Goal: Task Accomplishment & Management: Manage account settings

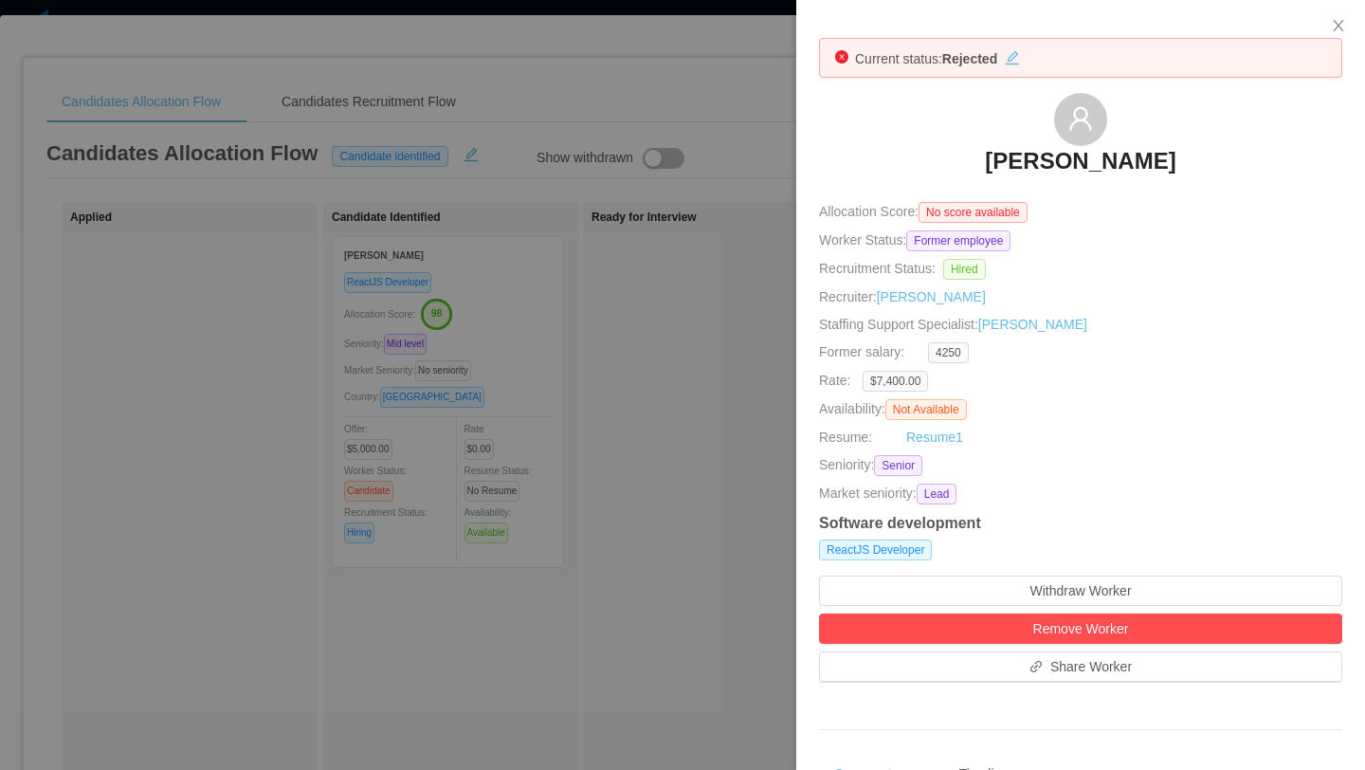
scroll to position [0, 1030]
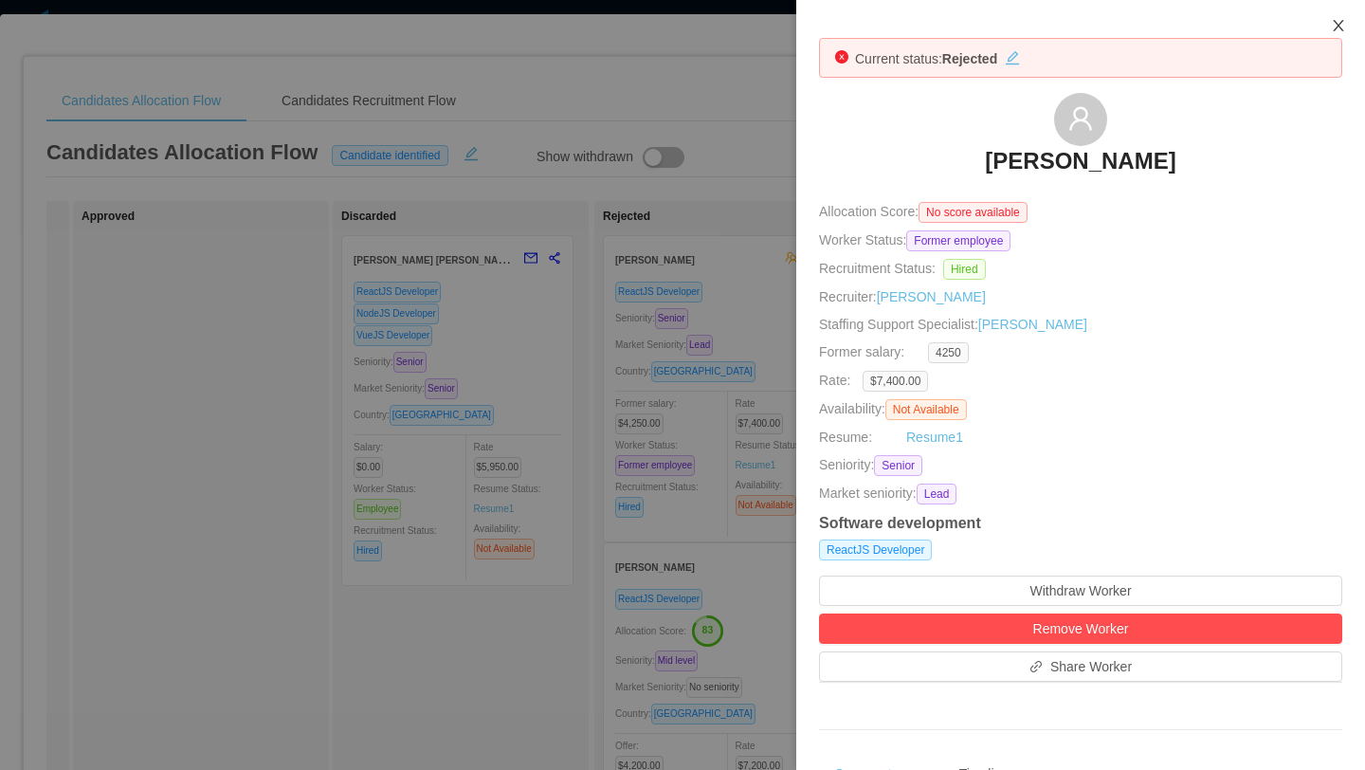
click at [1339, 28] on icon "icon: close" at bounding box center [1338, 25] width 15 height 15
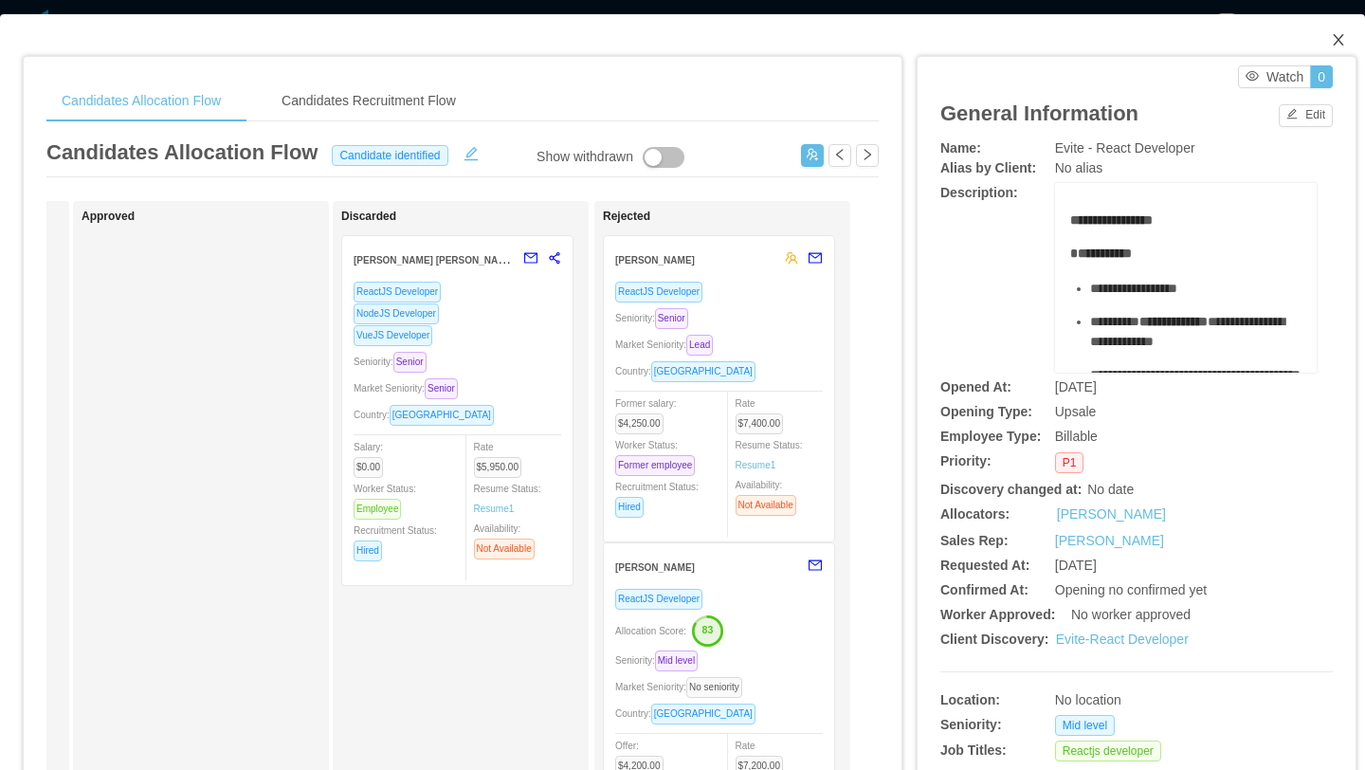
click at [1338, 37] on icon "icon: close" at bounding box center [1338, 39] width 15 height 15
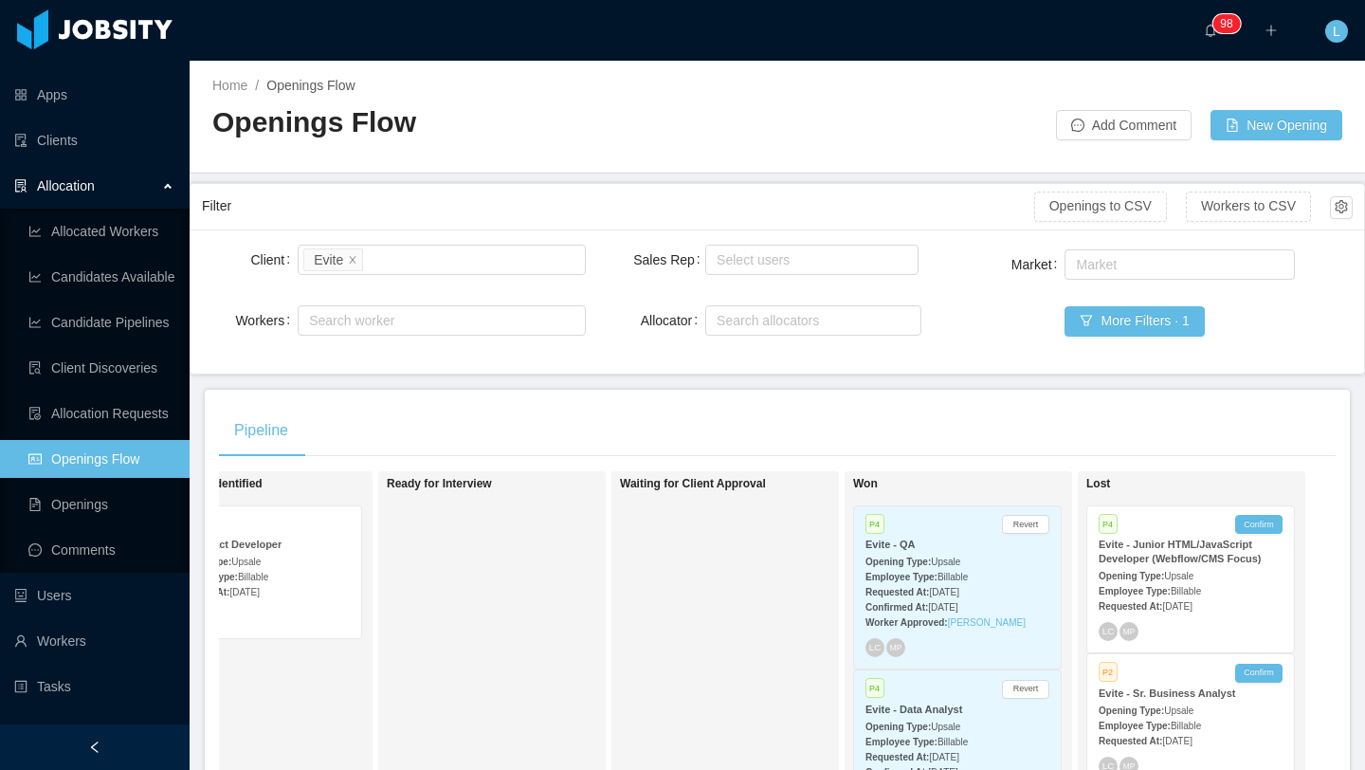
click at [958, 608] on span "[DATE]" at bounding box center [942, 607] width 29 height 10
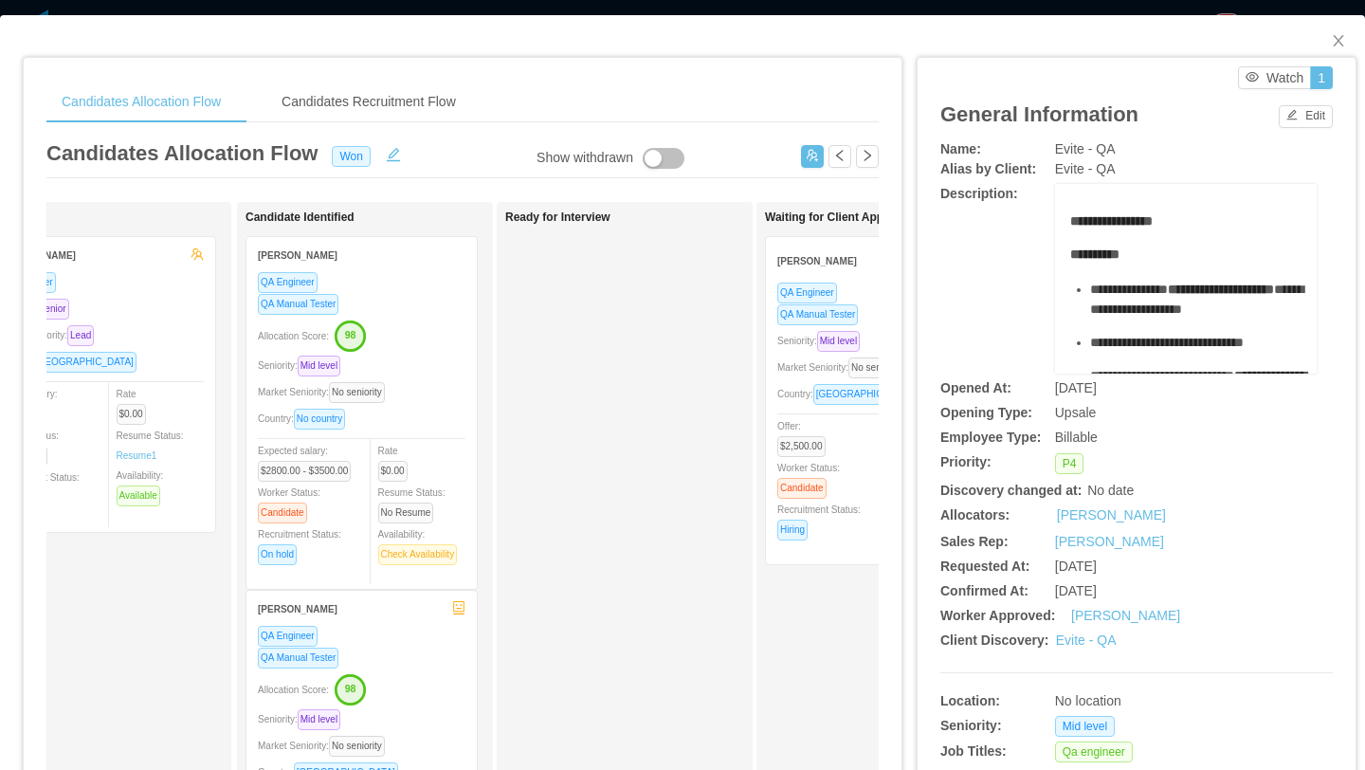
scroll to position [0, 141]
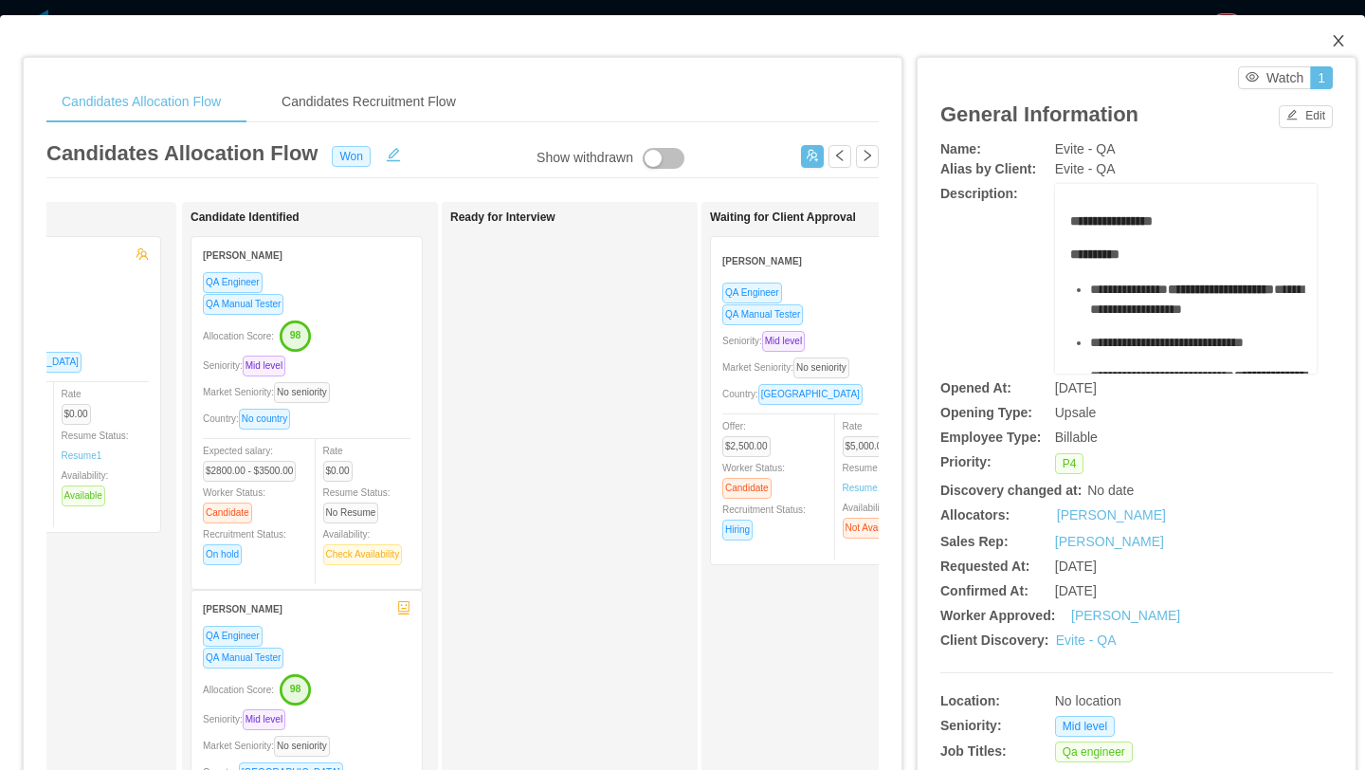
click at [1336, 33] on span "Close" at bounding box center [1338, 41] width 53 height 53
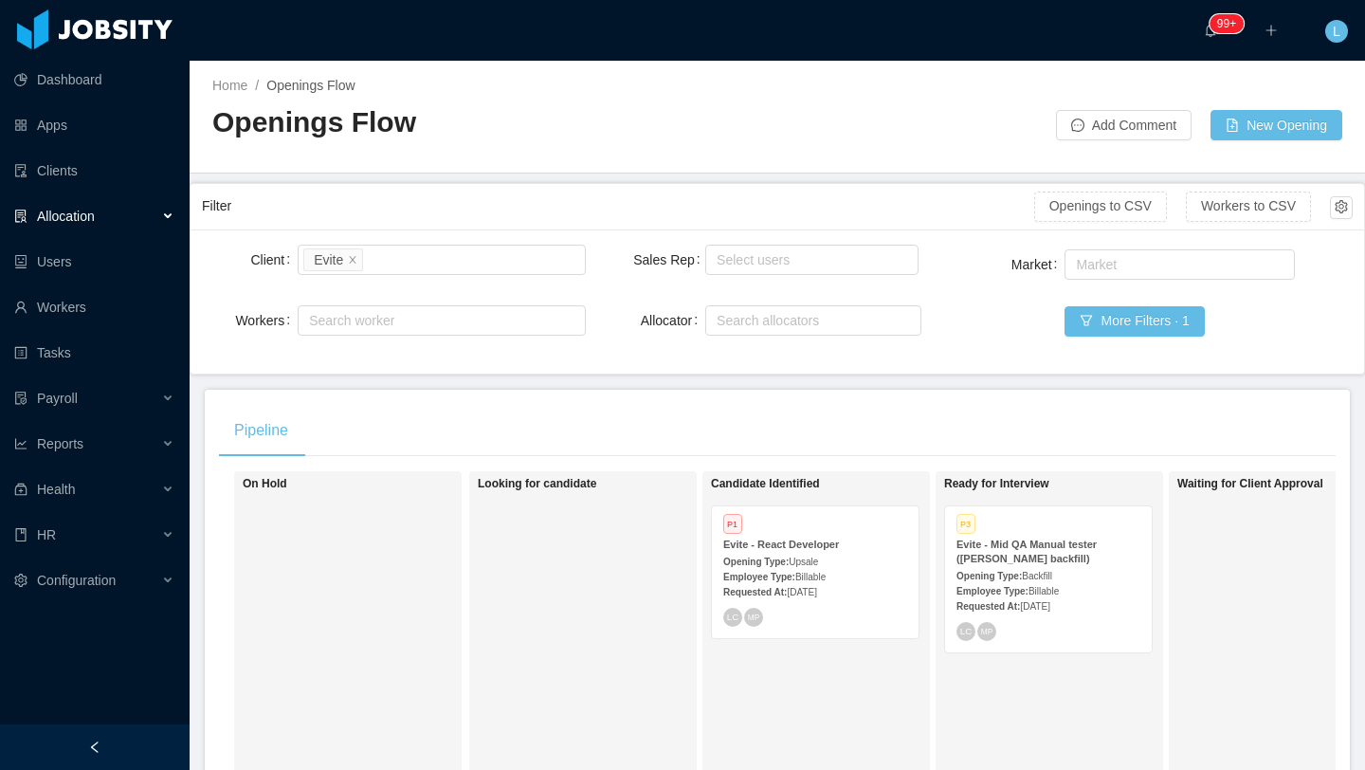
click at [1008, 568] on div "Opening Type: Backfill" at bounding box center [1049, 575] width 184 height 20
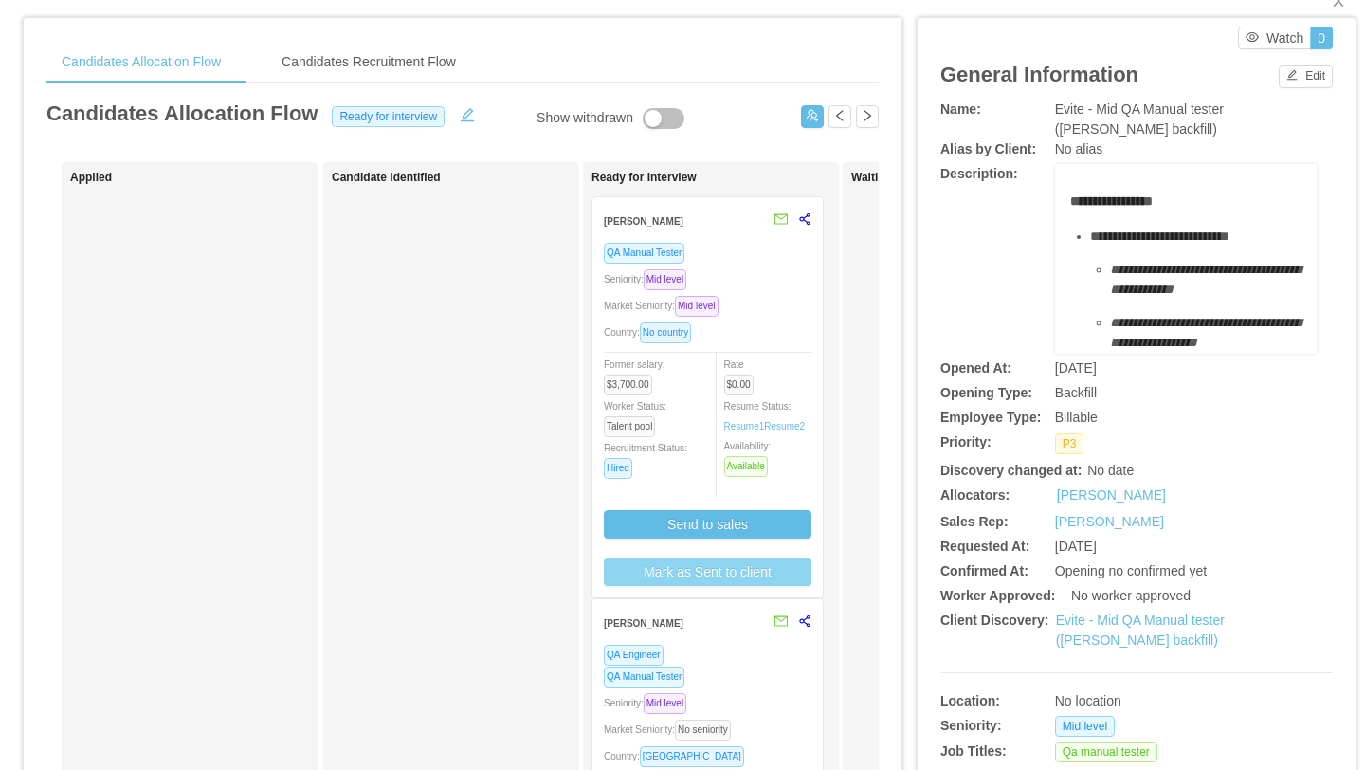
scroll to position [81, 0]
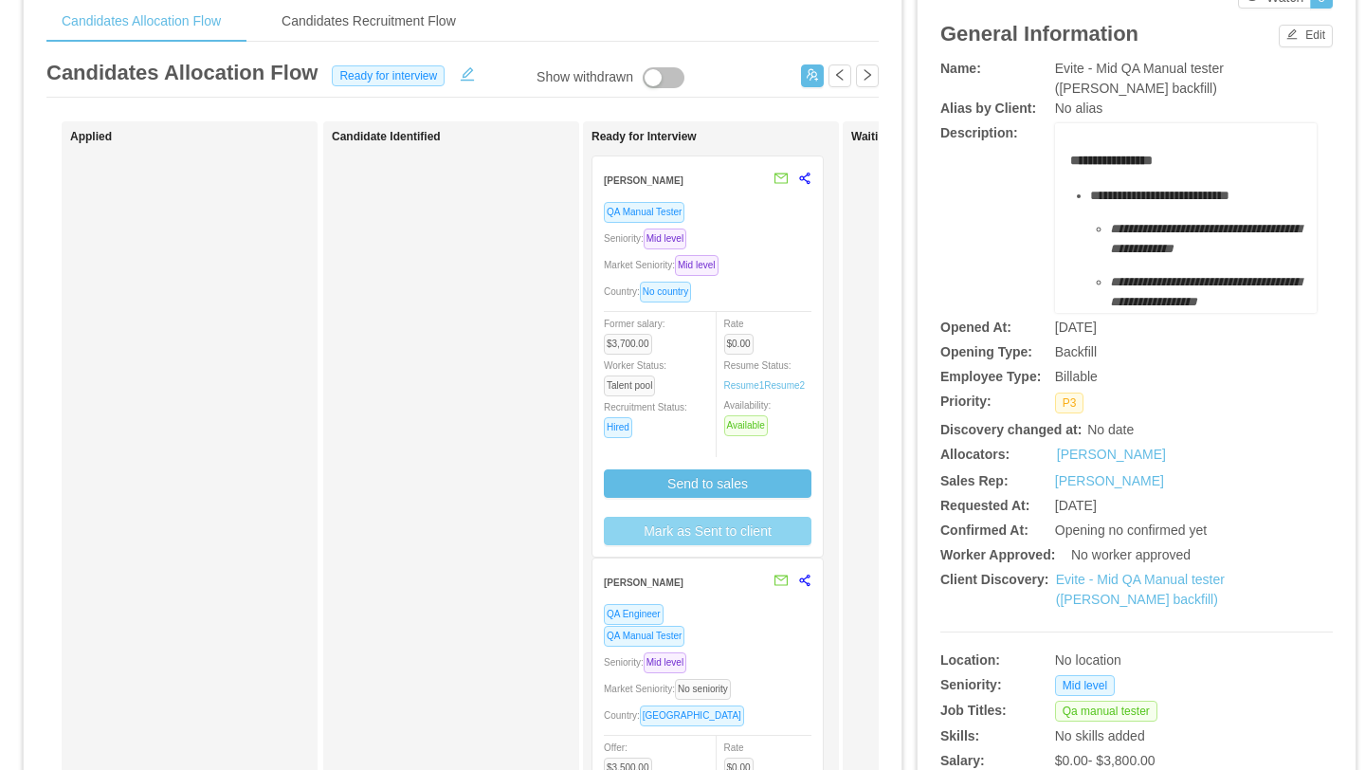
click at [727, 541] on button "Mark as Sent to client" at bounding box center [708, 531] width 208 height 28
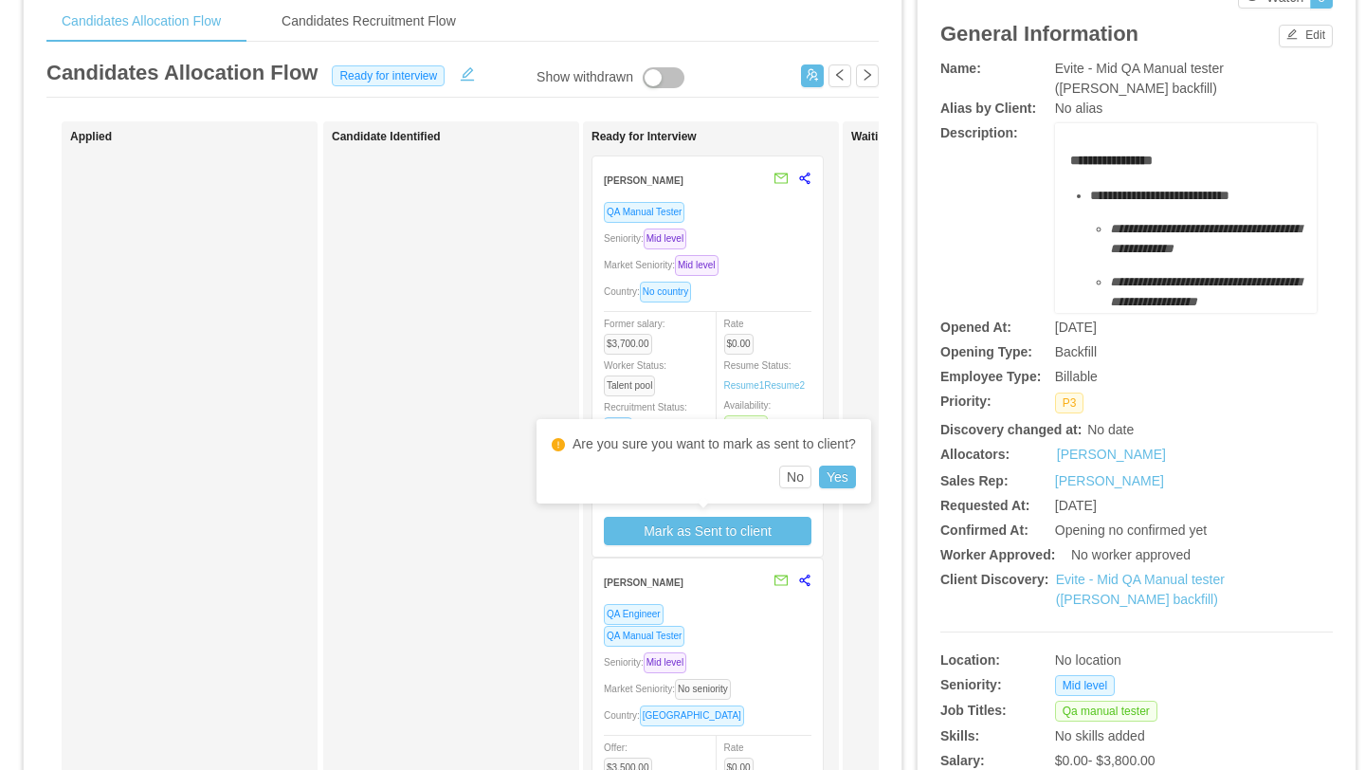
click at [420, 506] on div "Candidate Identified" at bounding box center [465, 595] width 266 height 931
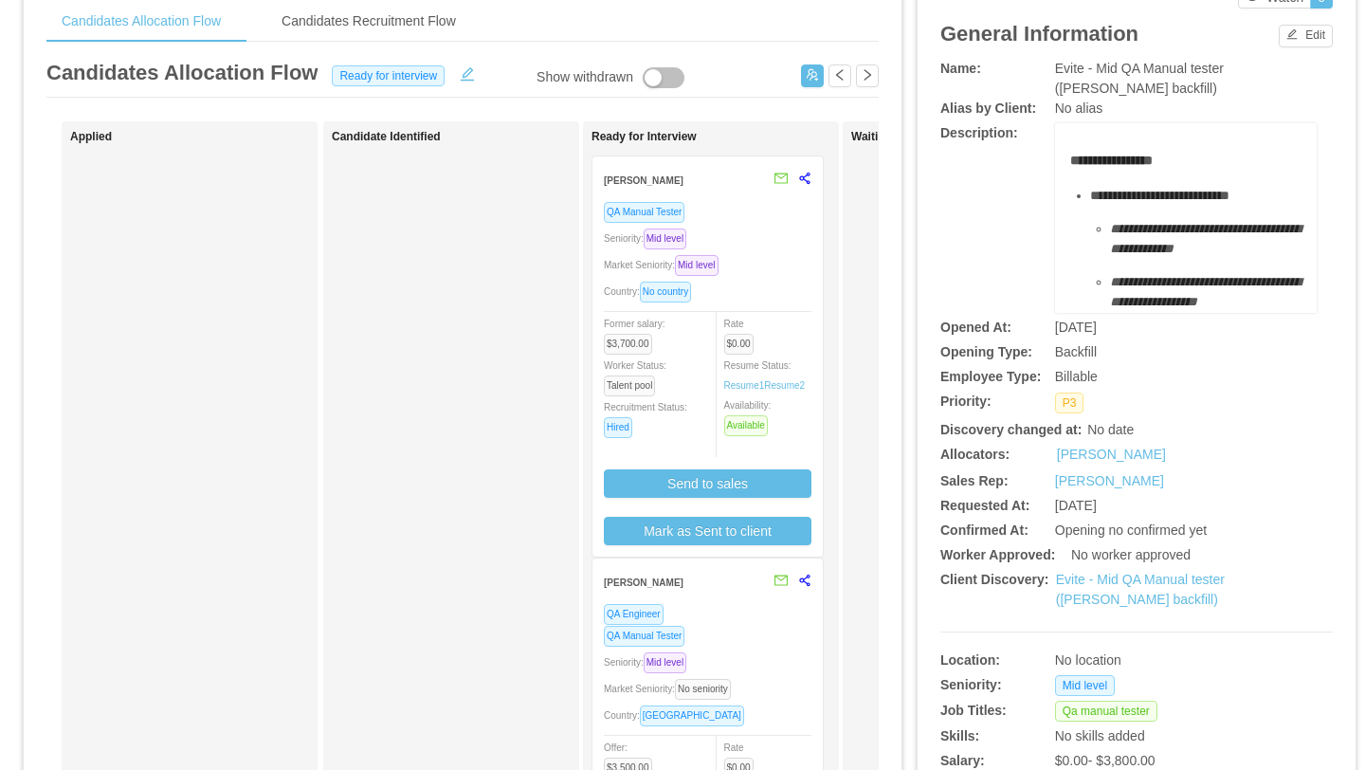
click at [770, 296] on div "Country: No country" at bounding box center [708, 292] width 208 height 22
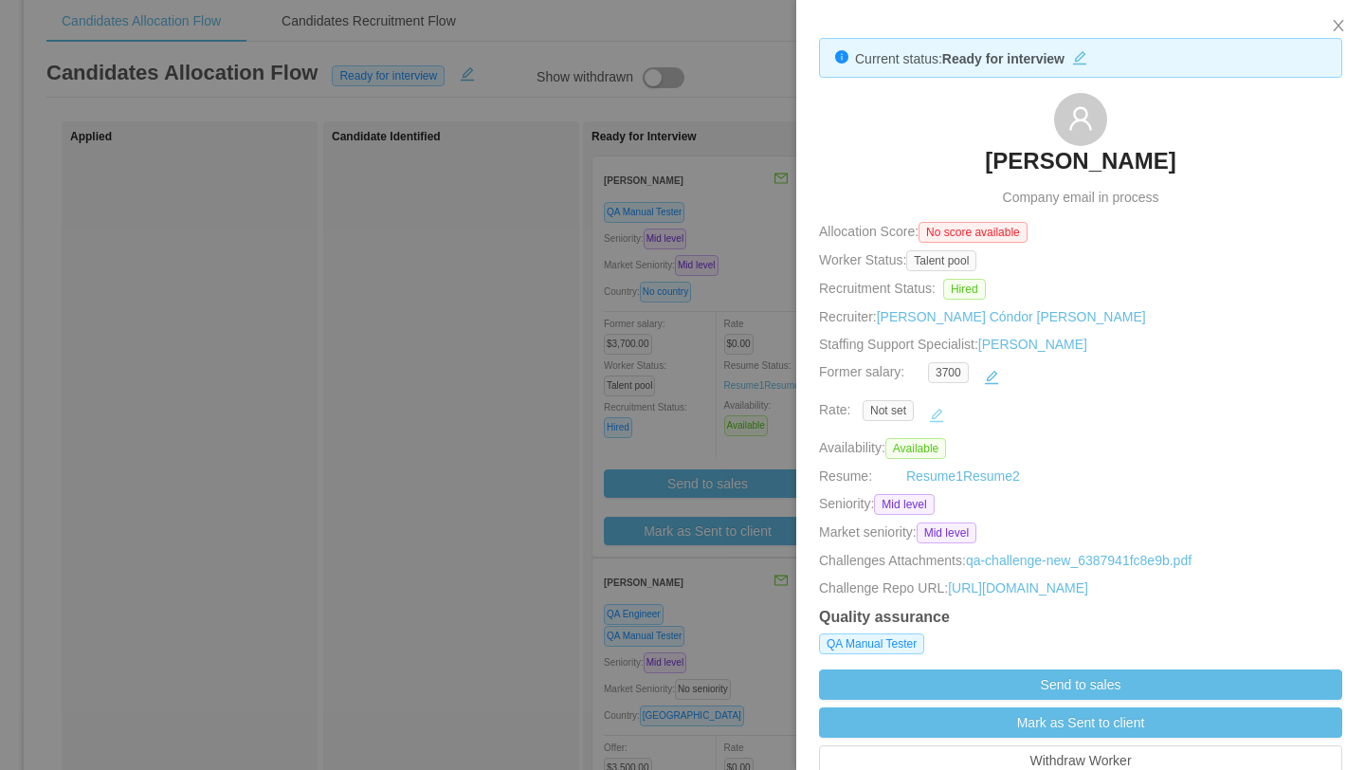
click at [938, 414] on button "button" at bounding box center [937, 415] width 30 height 30
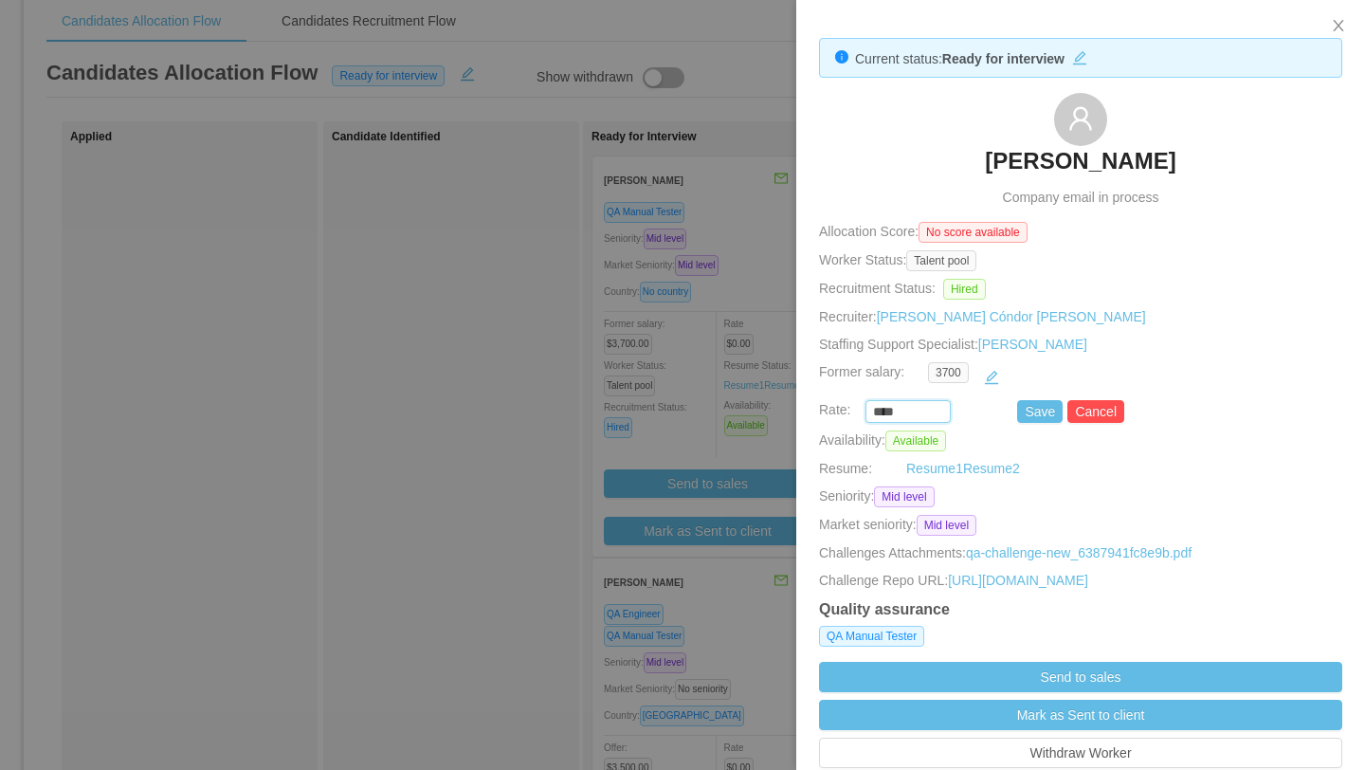
drag, startPoint x: 913, startPoint y: 416, endPoint x: 844, endPoint y: 416, distance: 69.2
click at [844, 416] on div "**** Save Cancel" at bounding box center [1058, 411] width 523 height 23
type input "*******"
click at [1035, 415] on button "Save" at bounding box center [1040, 411] width 46 height 23
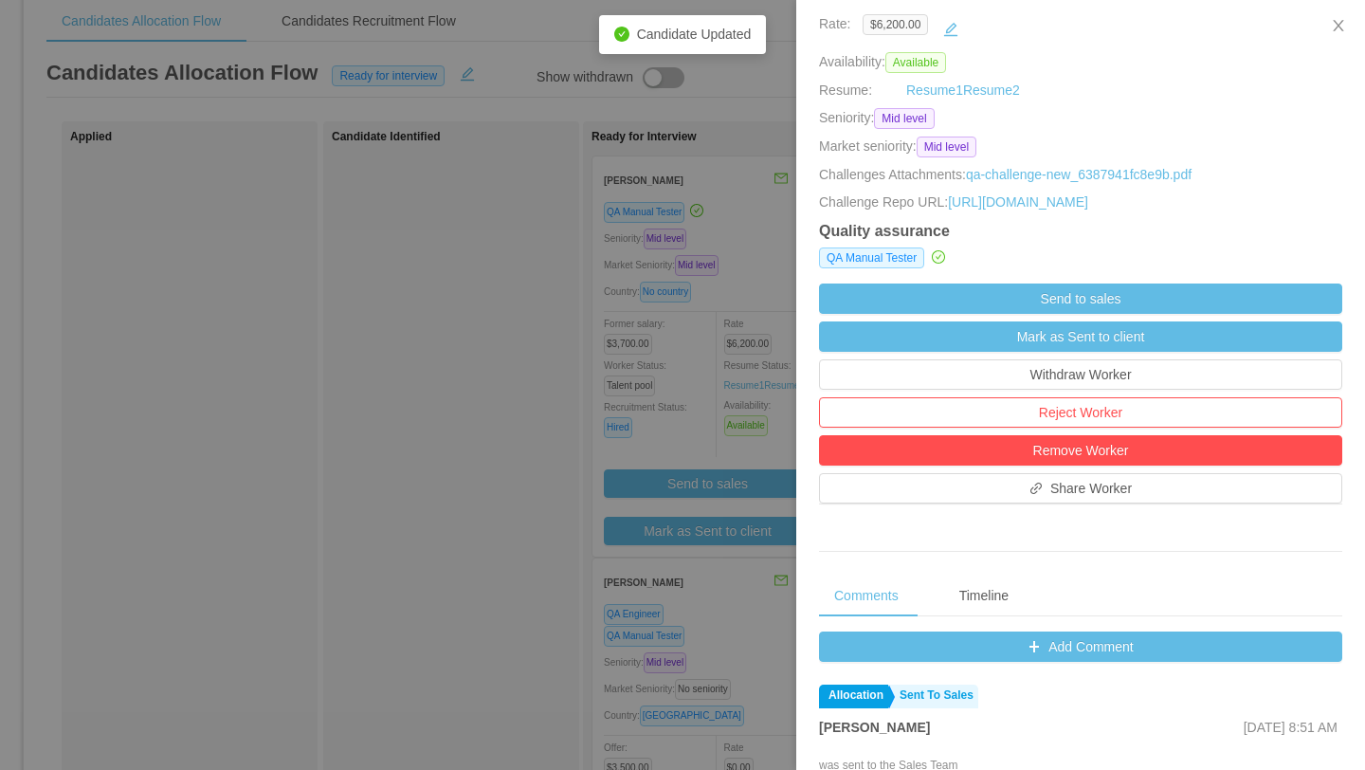
scroll to position [412, 0]
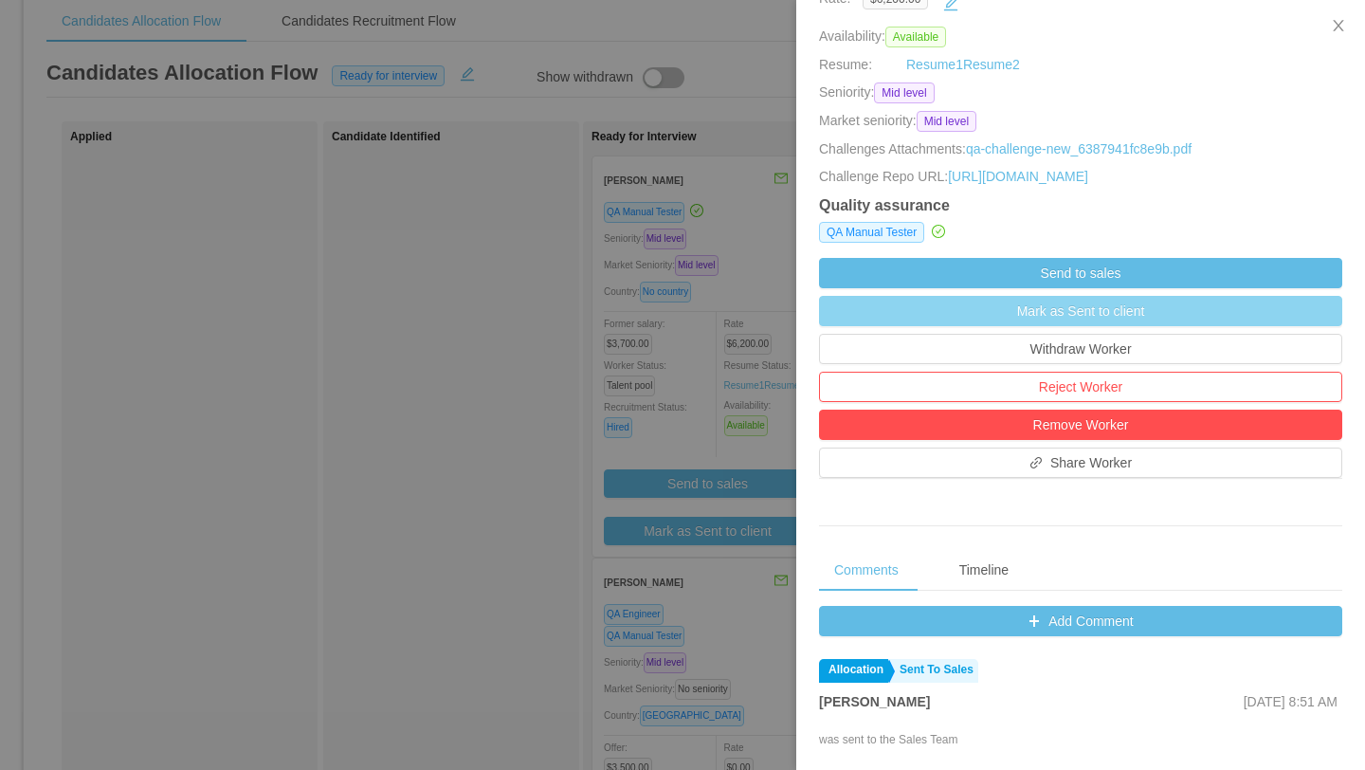
click at [1112, 326] on button "Mark as Sent to client" at bounding box center [1080, 311] width 523 height 30
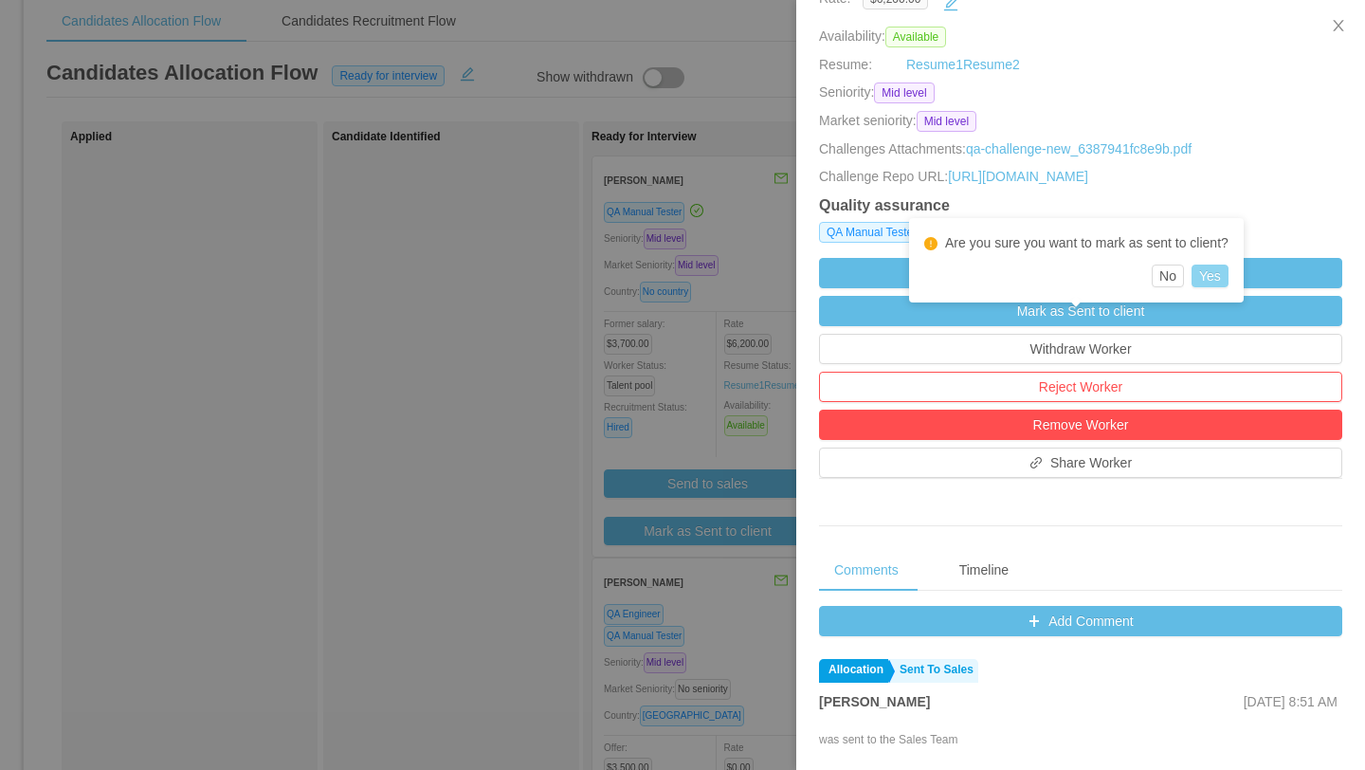
click at [1229, 284] on button "Yes" at bounding box center [1210, 276] width 37 height 23
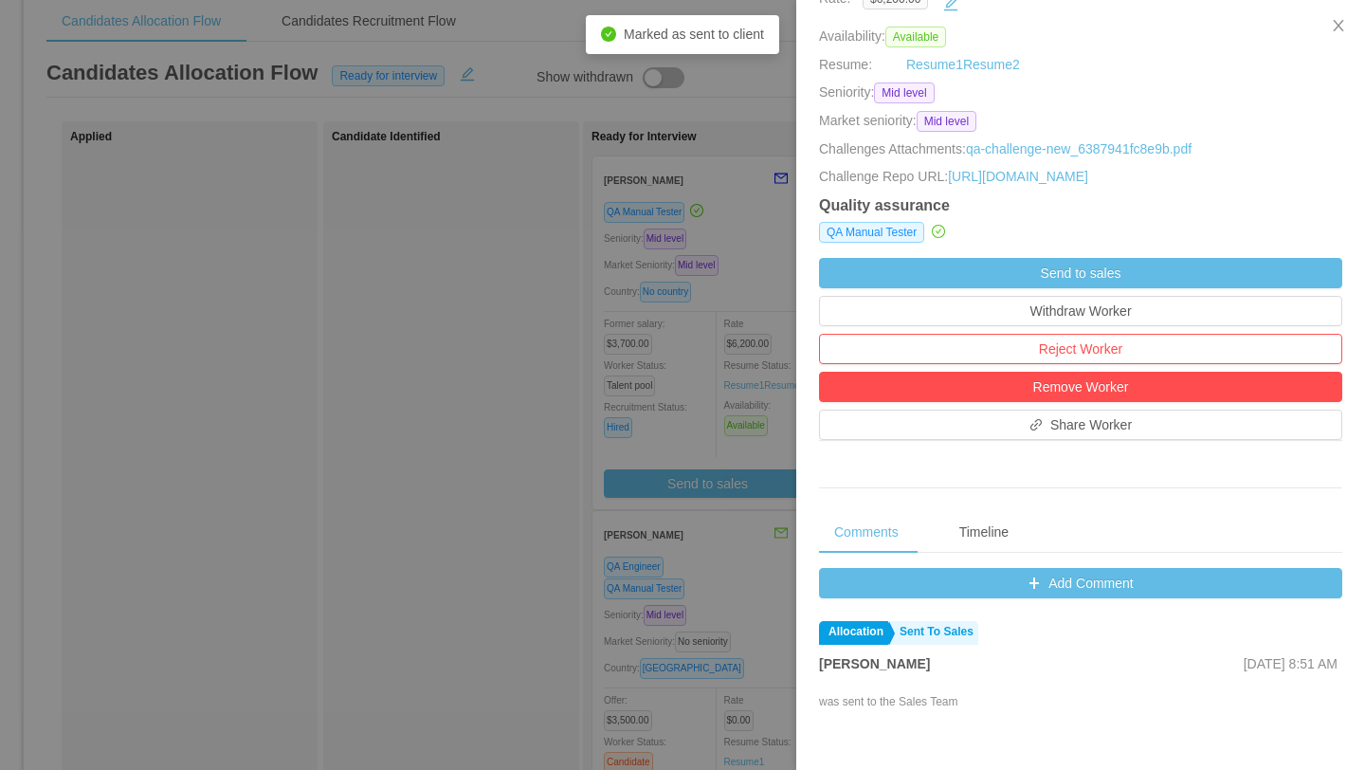
click at [429, 400] on div at bounding box center [682, 385] width 1365 height 770
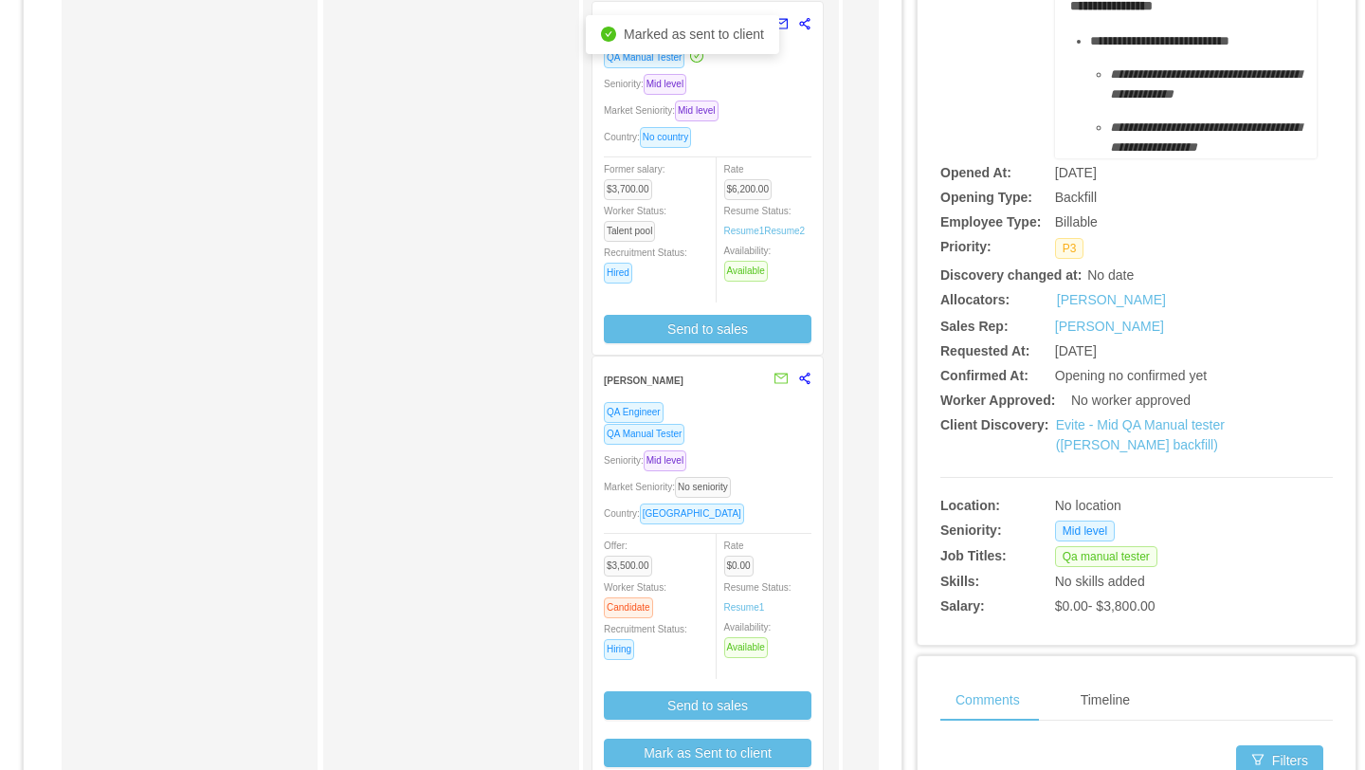
scroll to position [243, 0]
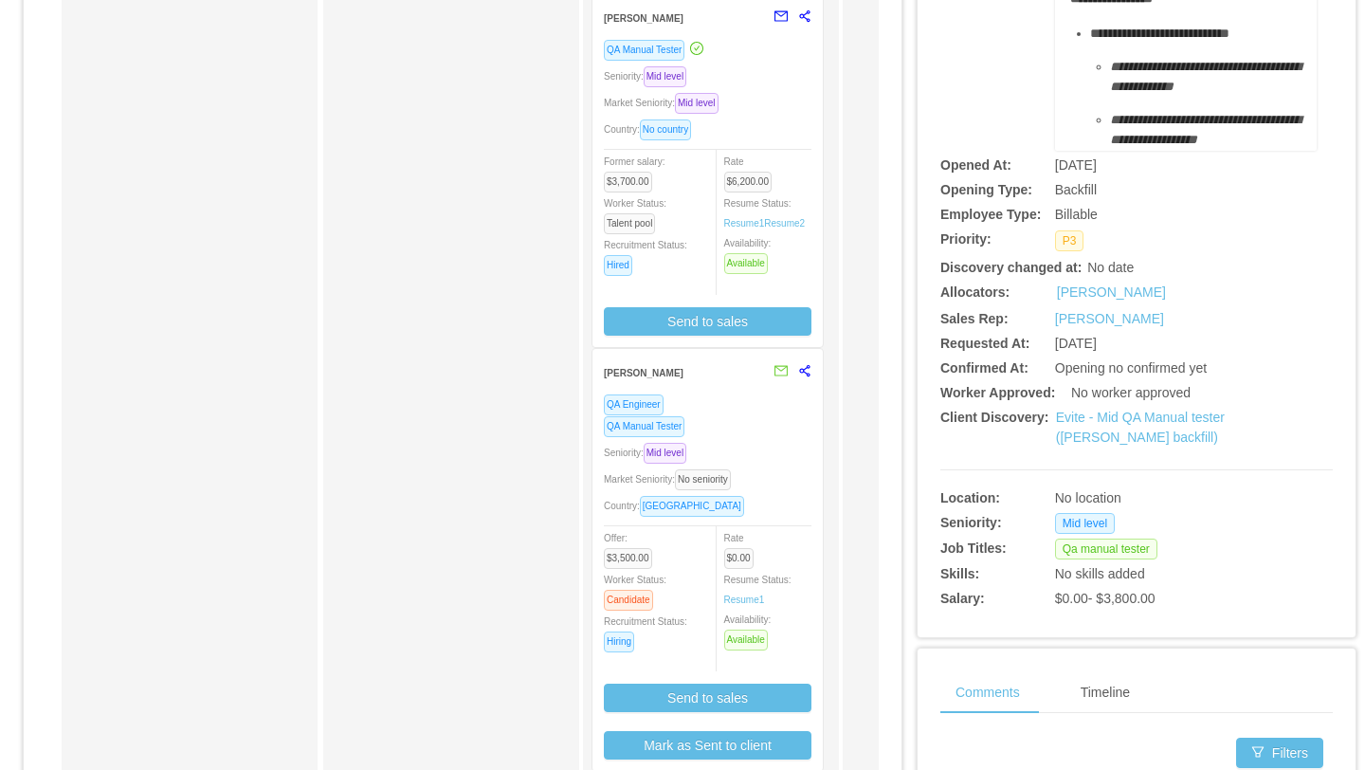
click at [757, 399] on div "QA Engineer" at bounding box center [708, 405] width 208 height 22
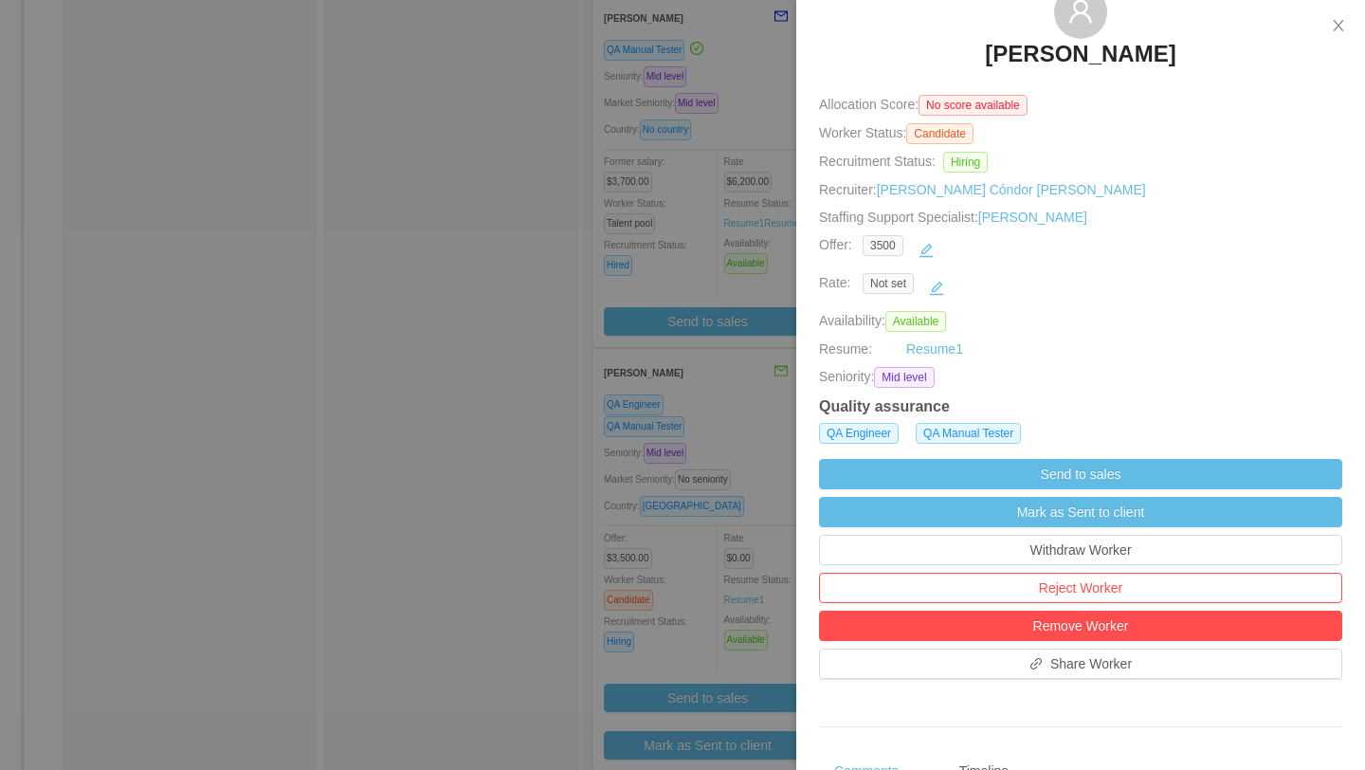
scroll to position [110, 0]
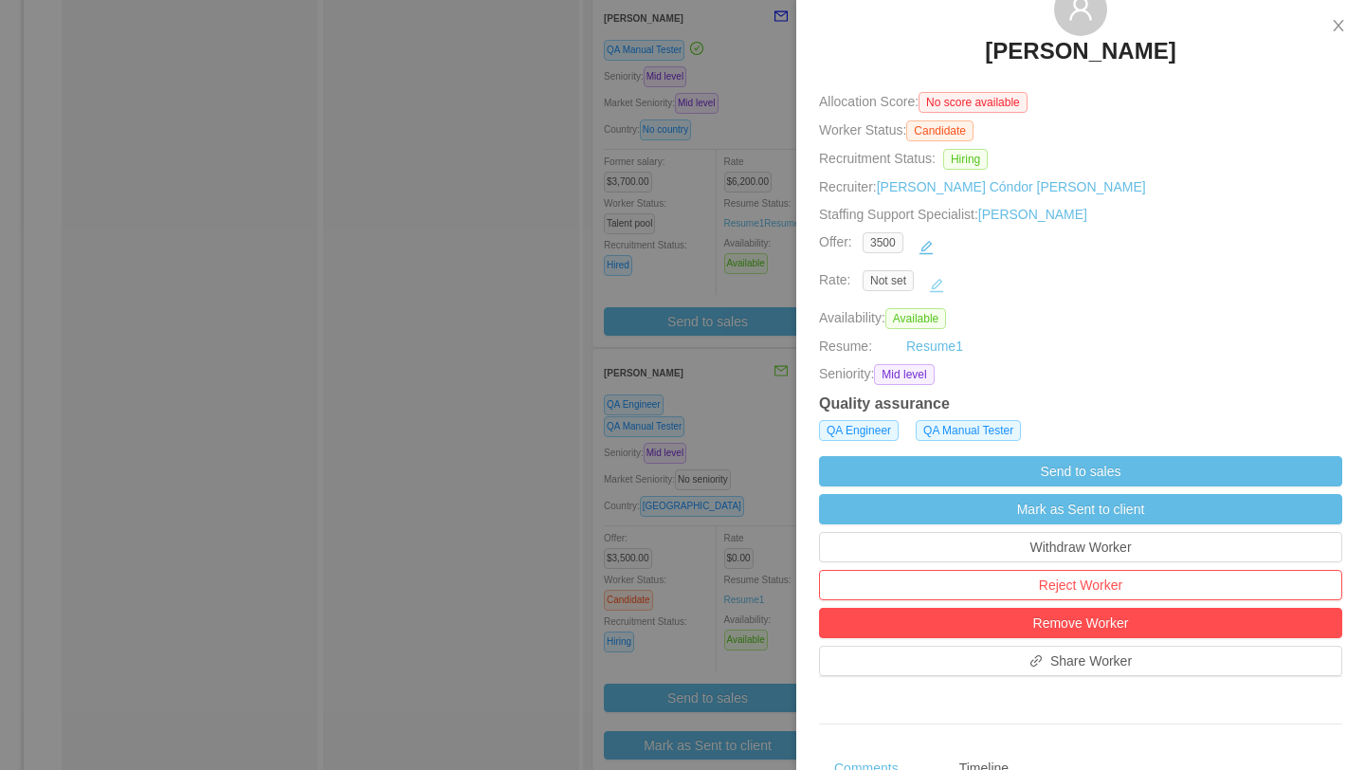
click at [942, 284] on button "button" at bounding box center [937, 285] width 30 height 30
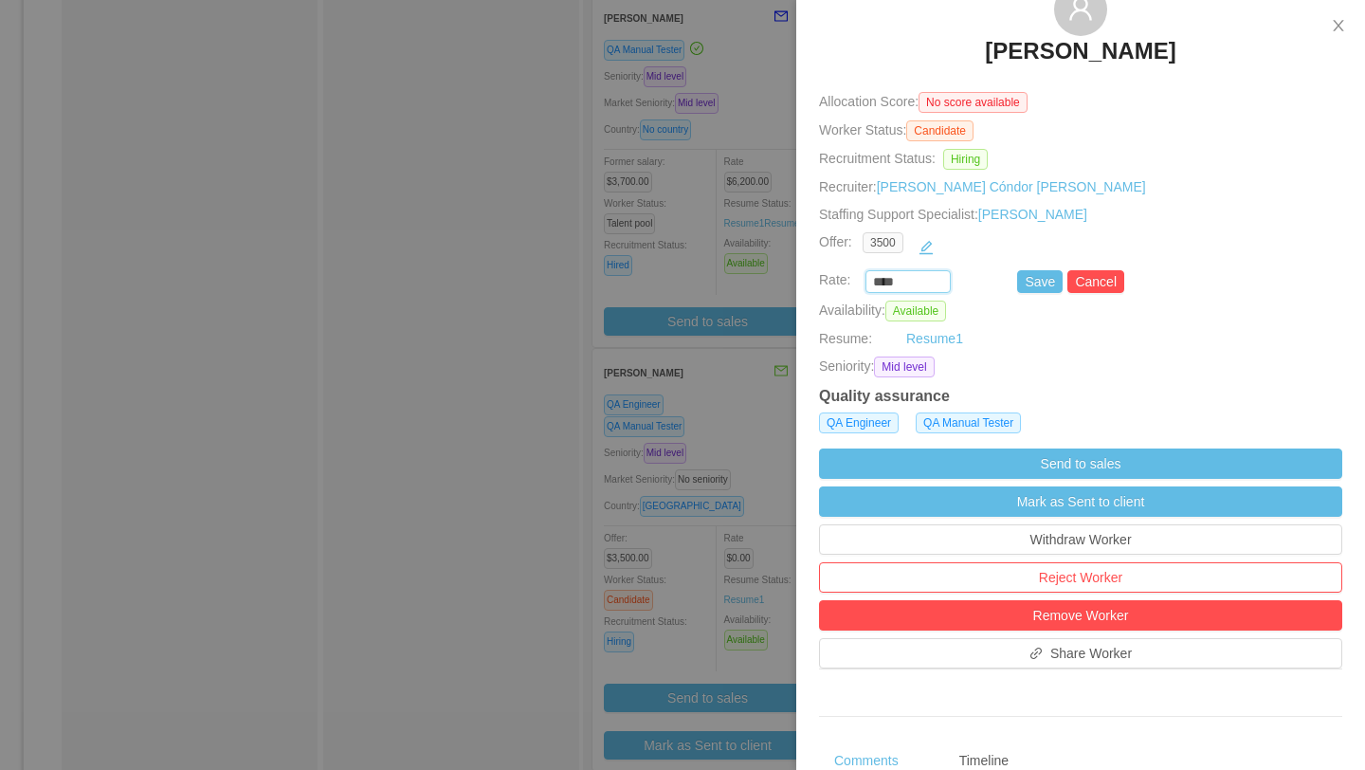
drag, startPoint x: 902, startPoint y: 284, endPoint x: 813, endPoint y: 284, distance: 89.1
click at [813, 284] on div "**** Save Cancel" at bounding box center [1058, 281] width 523 height 23
type input "*******"
click at [1035, 281] on button "Save" at bounding box center [1040, 281] width 46 height 23
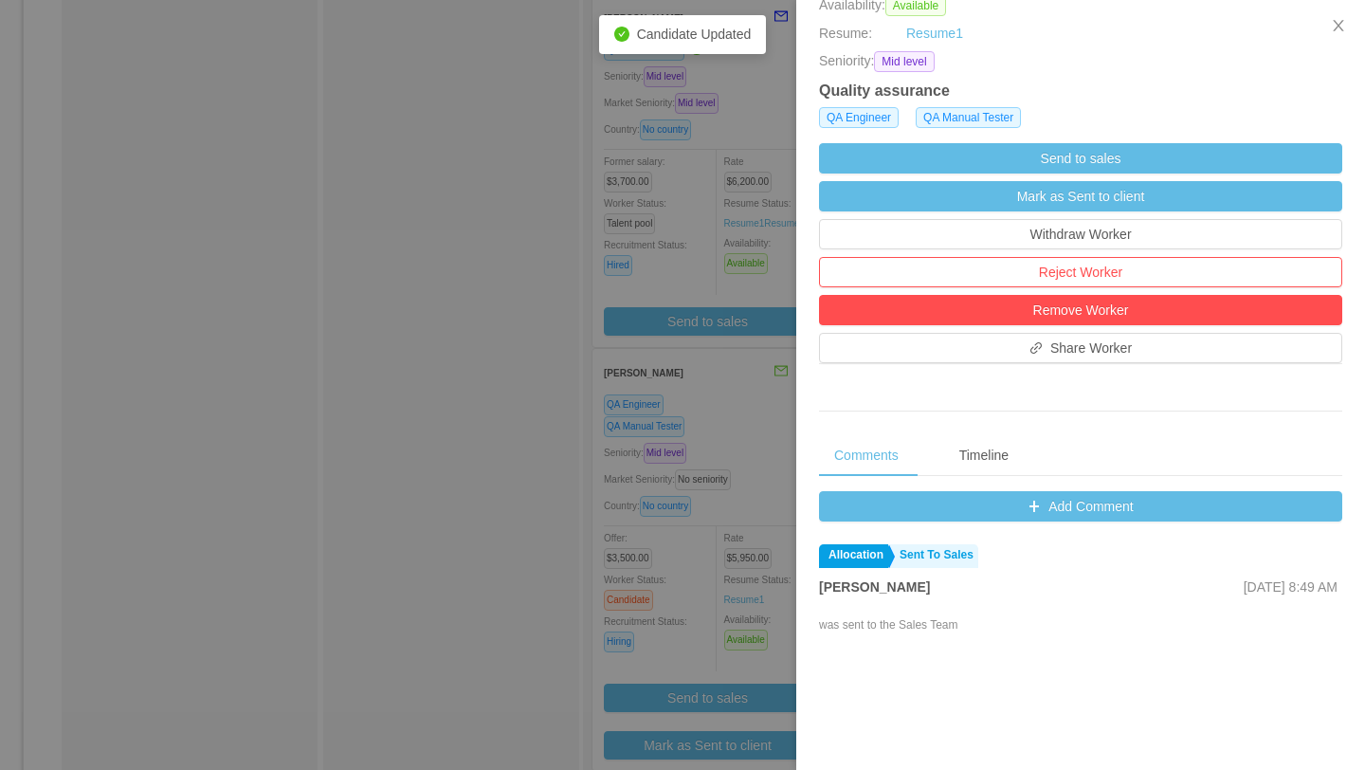
scroll to position [455, 0]
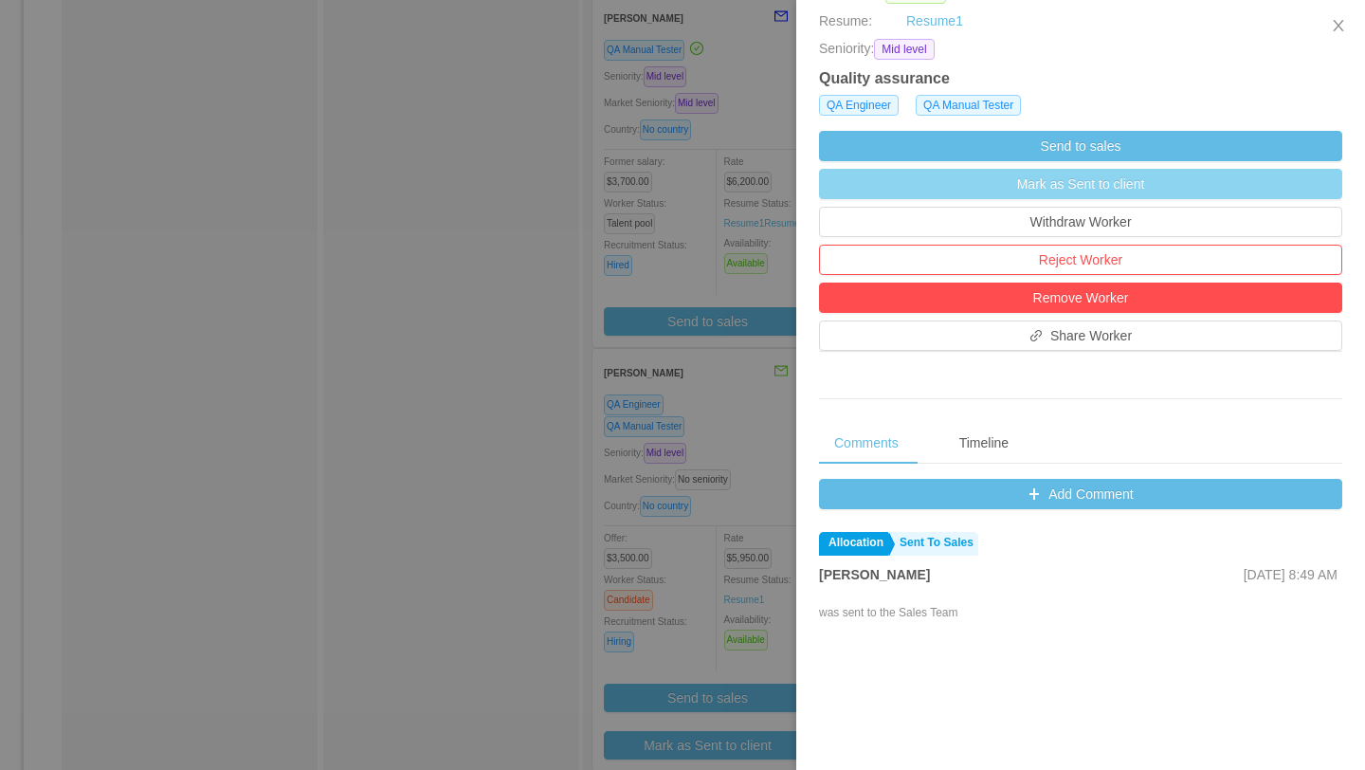
click at [1171, 175] on button "Mark as Sent to client" at bounding box center [1080, 184] width 523 height 30
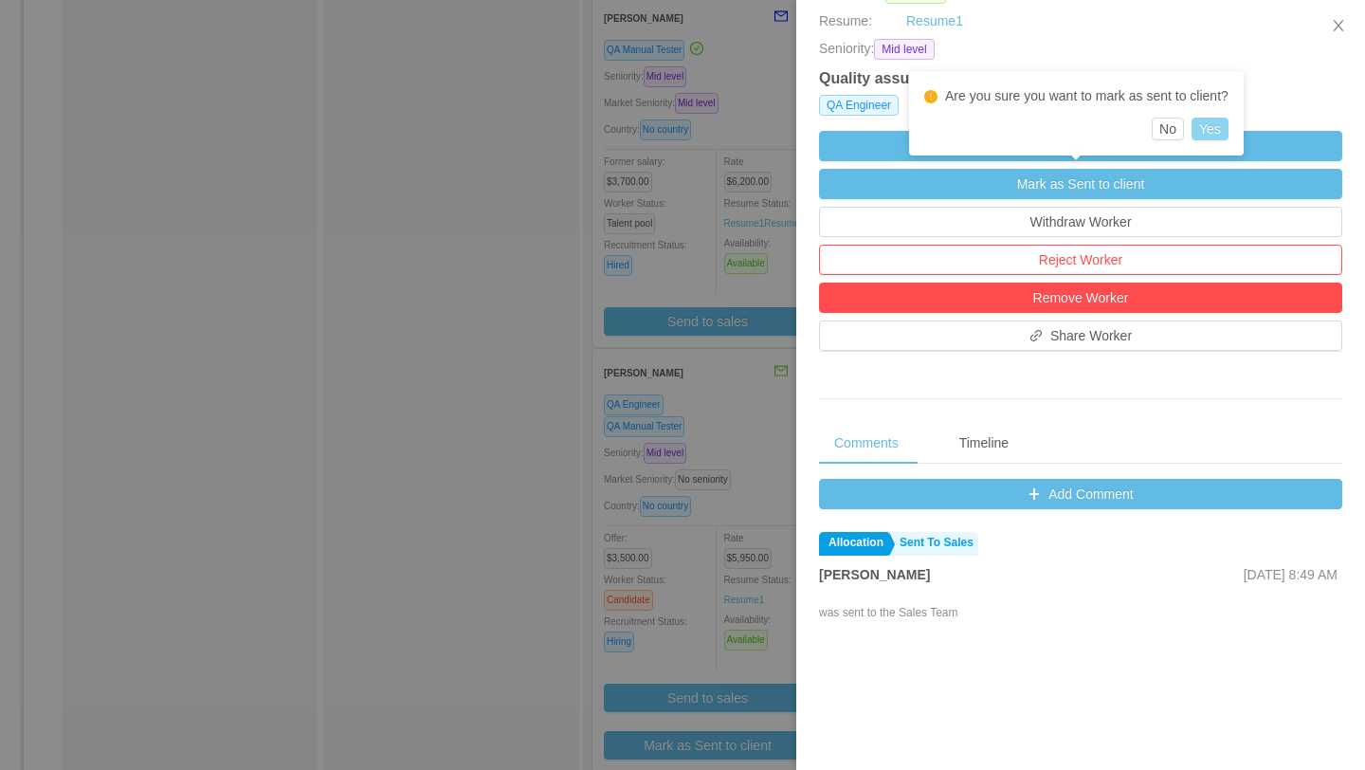
click at [1212, 126] on button "Yes" at bounding box center [1210, 129] width 37 height 23
